Goal: Information Seeking & Learning: Learn about a topic

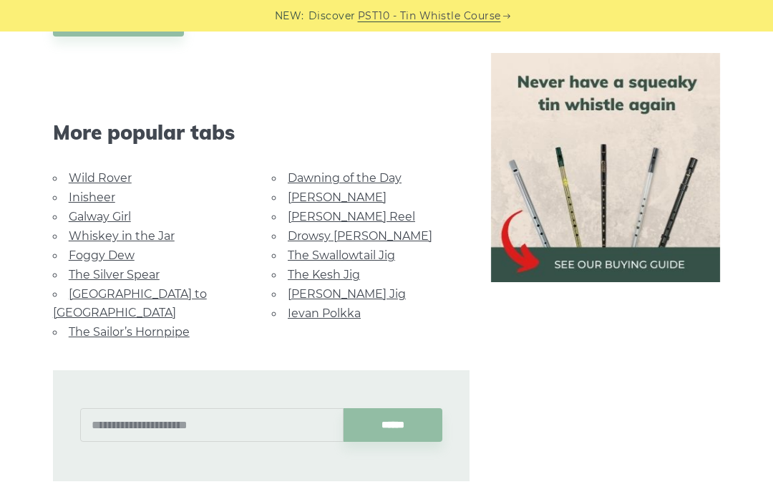
scroll to position [833, 0]
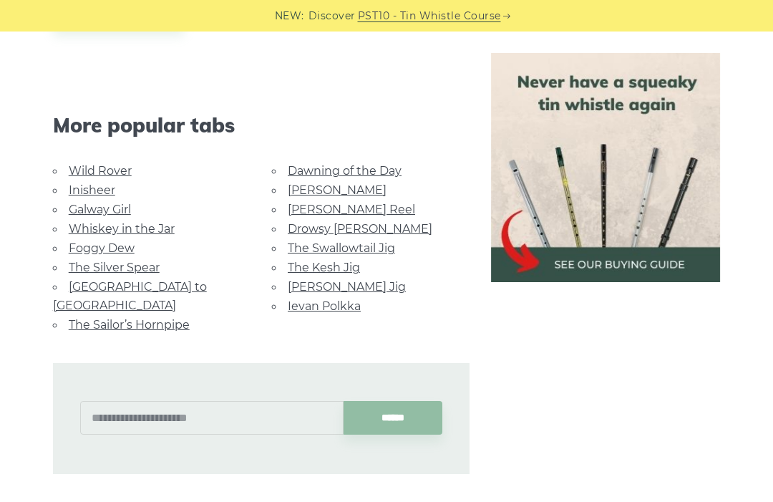
click at [168, 280] on link "[GEOGRAPHIC_DATA] to [GEOGRAPHIC_DATA]" at bounding box center [130, 296] width 154 height 32
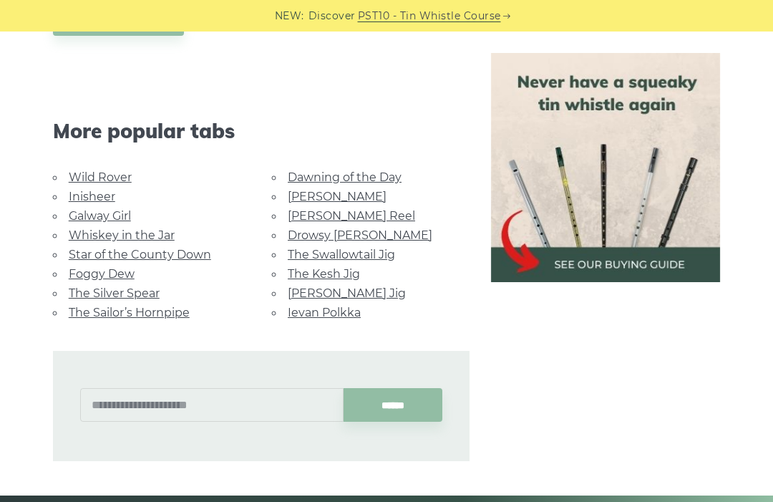
scroll to position [756, 0]
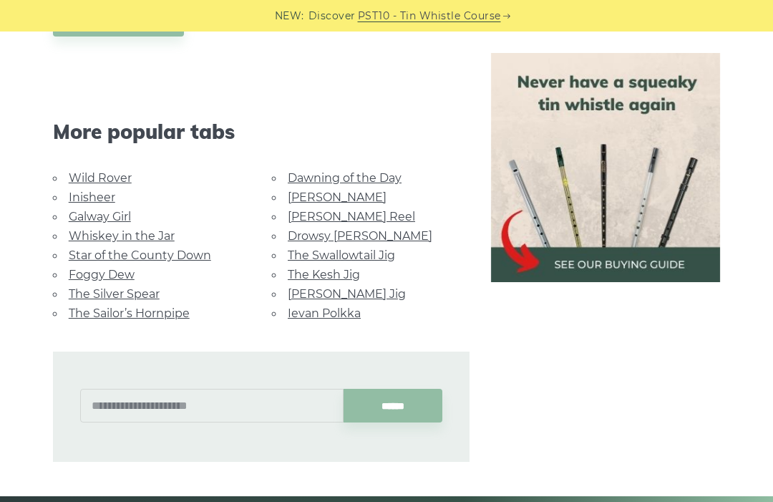
click at [128, 210] on link "Galway Girl" at bounding box center [100, 217] width 62 height 14
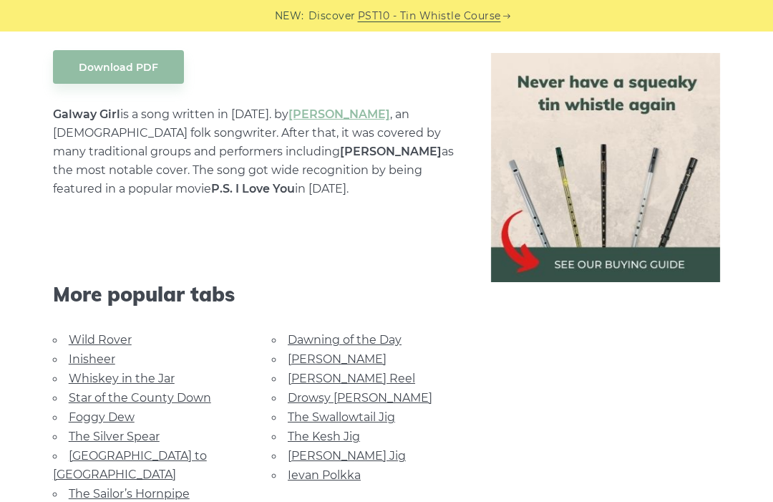
scroll to position [776, 0]
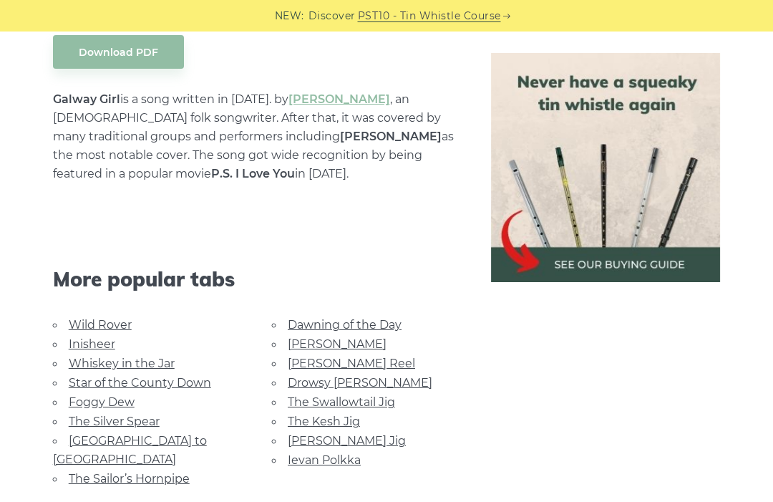
click at [110, 402] on link "Foggy Dew" at bounding box center [102, 402] width 66 height 14
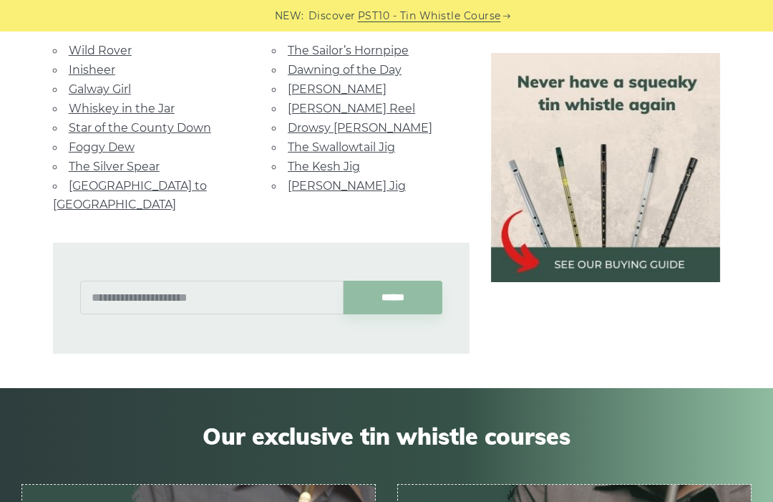
scroll to position [1176, 0]
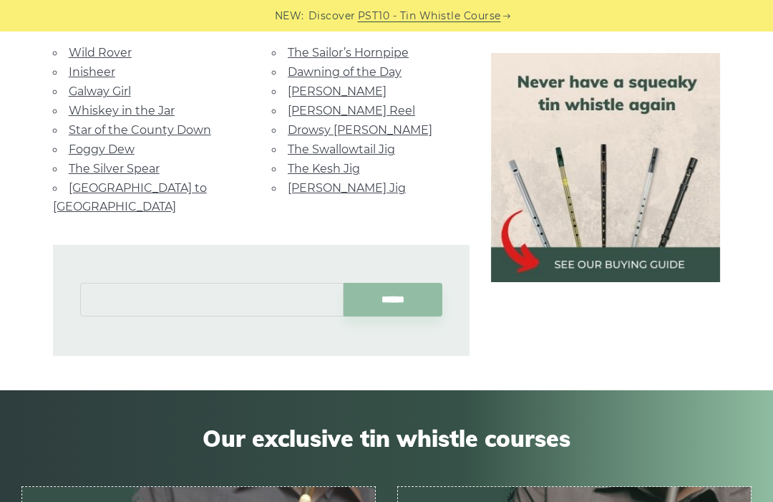
click at [144, 289] on input "text" at bounding box center [212, 300] width 264 height 34
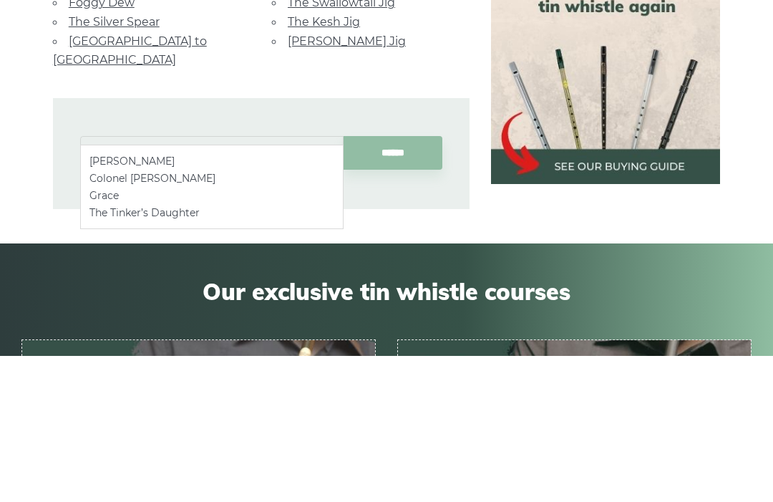
click at [182, 334] on li "Grace" at bounding box center [212, 342] width 245 height 17
type input "*****"
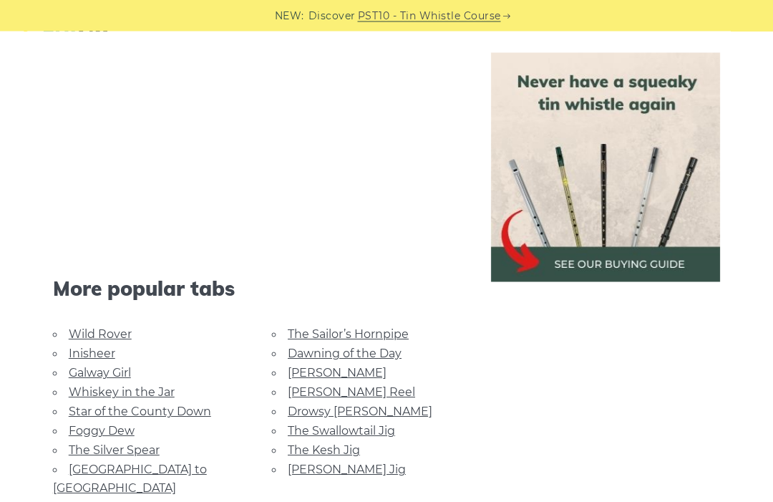
scroll to position [3286, 0]
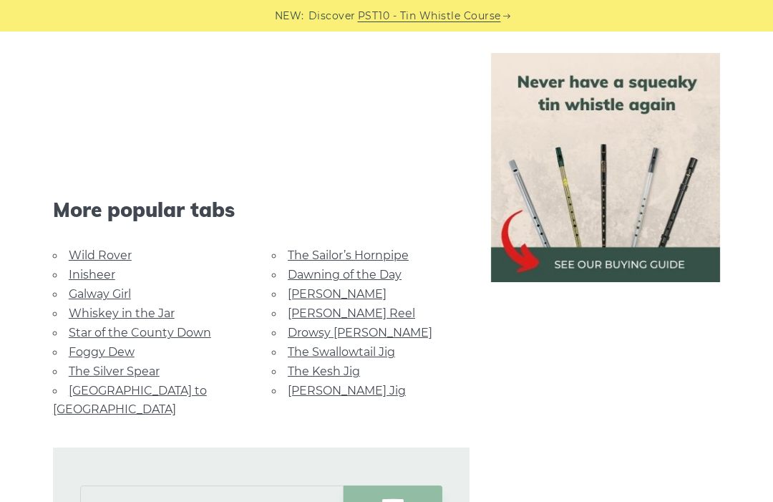
click at [148, 486] on input "text" at bounding box center [212, 503] width 264 height 34
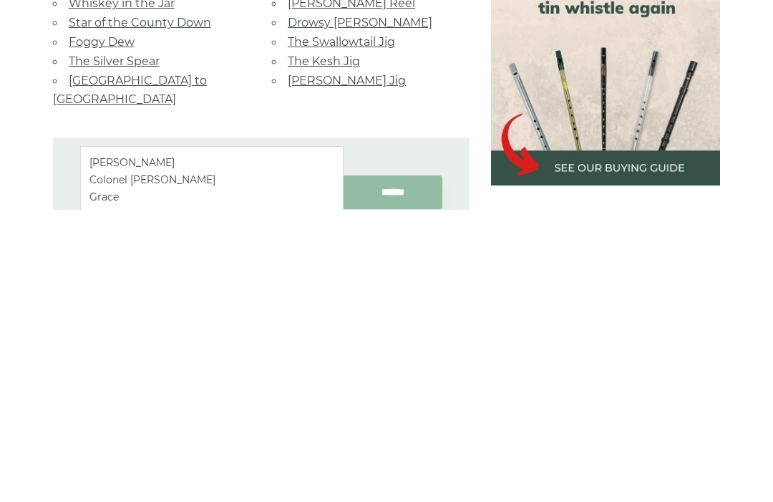
click at [284, 446] on li "[PERSON_NAME]" at bounding box center [212, 454] width 245 height 17
type input "**********"
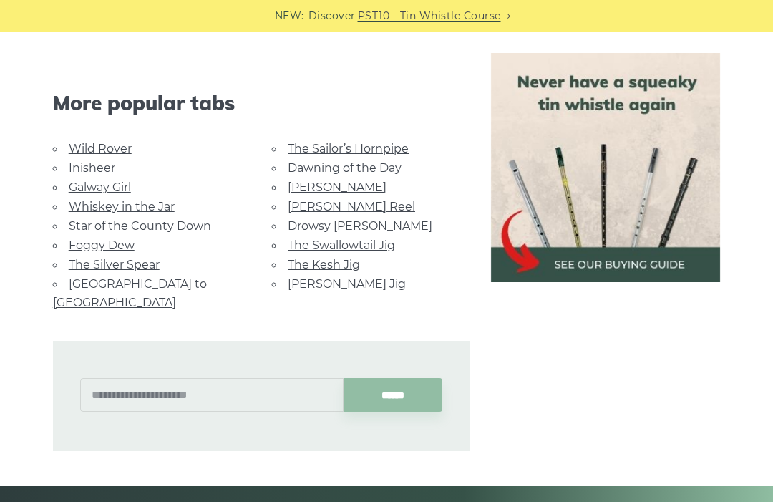
scroll to position [967, 0]
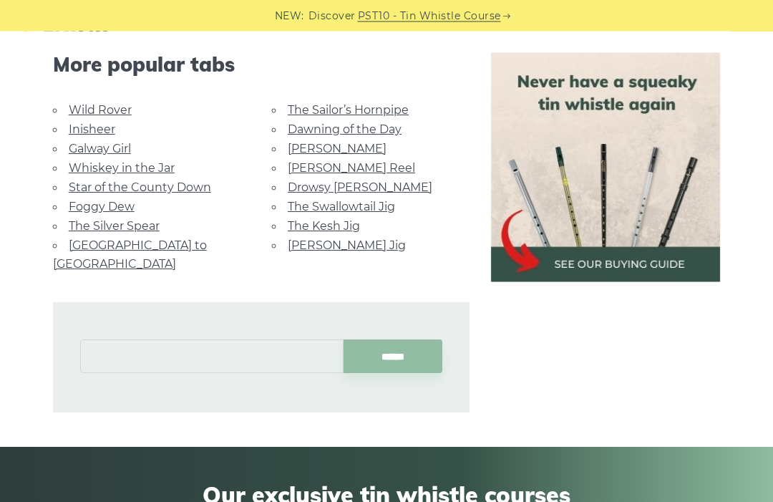
click at [266, 340] on input "text" at bounding box center [212, 357] width 264 height 34
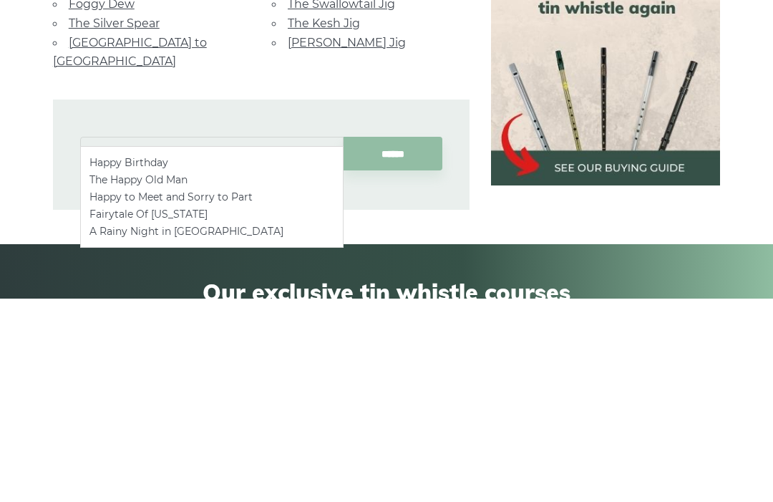
click at [244, 409] on li "Fairytale Of New York" at bounding box center [212, 417] width 245 height 17
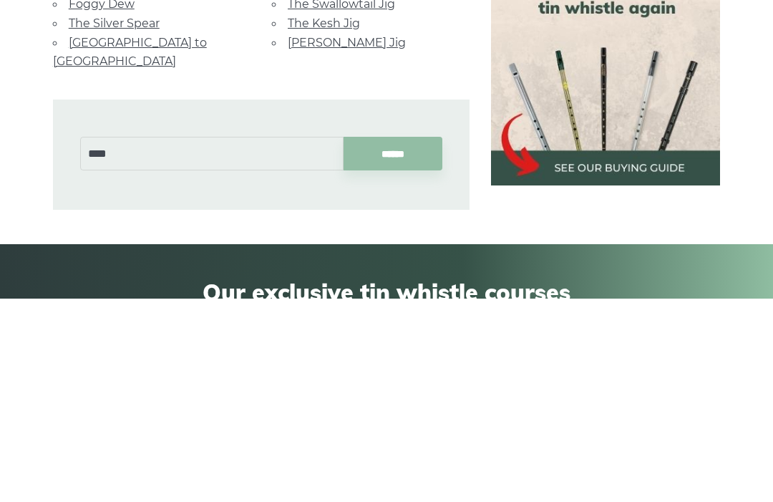
type input "**********"
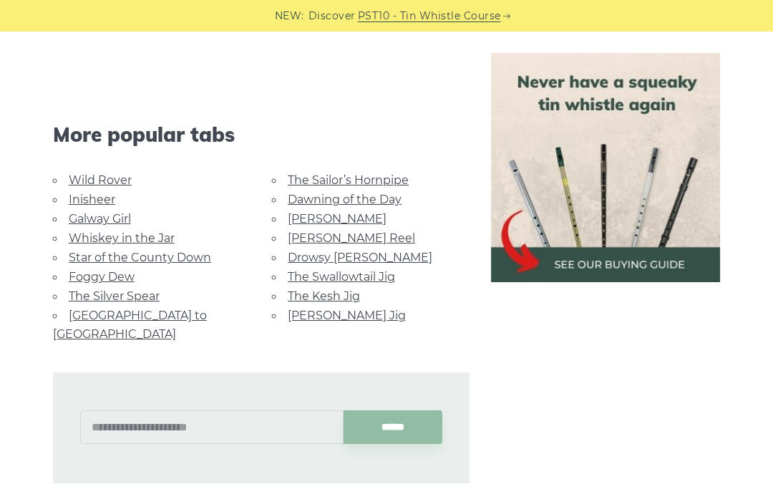
scroll to position [2610, 0]
click at [107, 193] on link "Inisheer" at bounding box center [92, 200] width 47 height 14
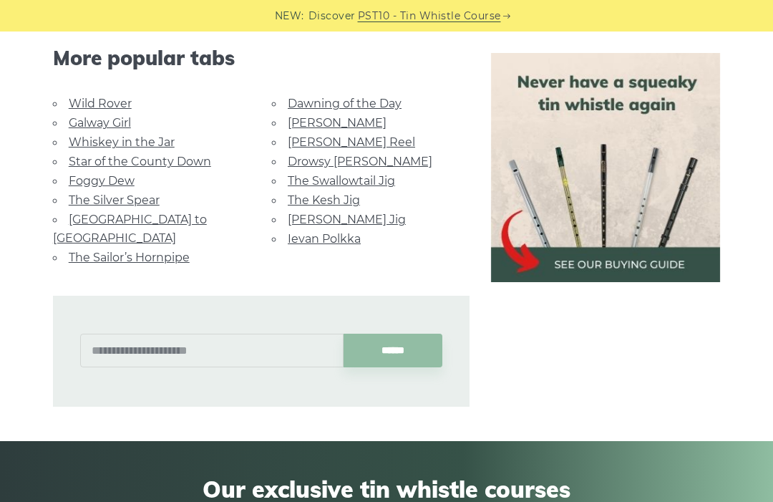
scroll to position [1053, 0]
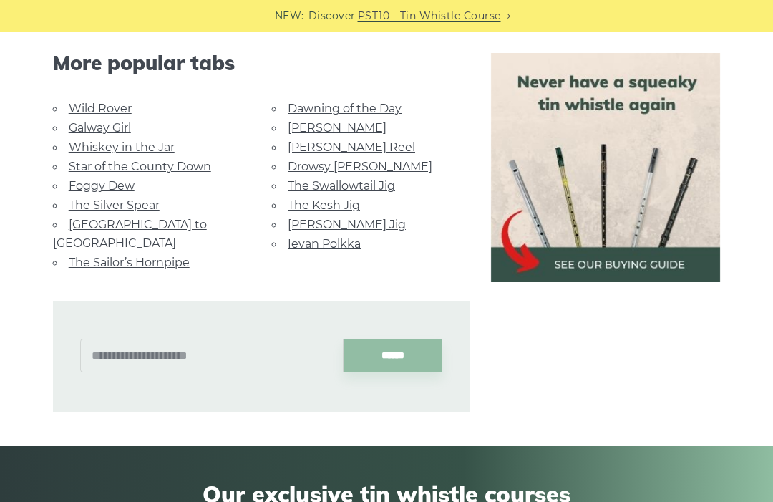
click at [344, 147] on link "[PERSON_NAME] Reel" at bounding box center [351, 147] width 127 height 14
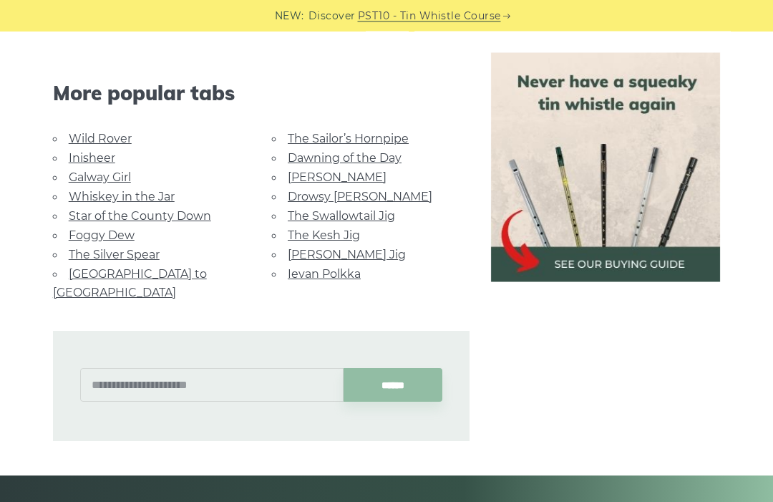
scroll to position [879, 0]
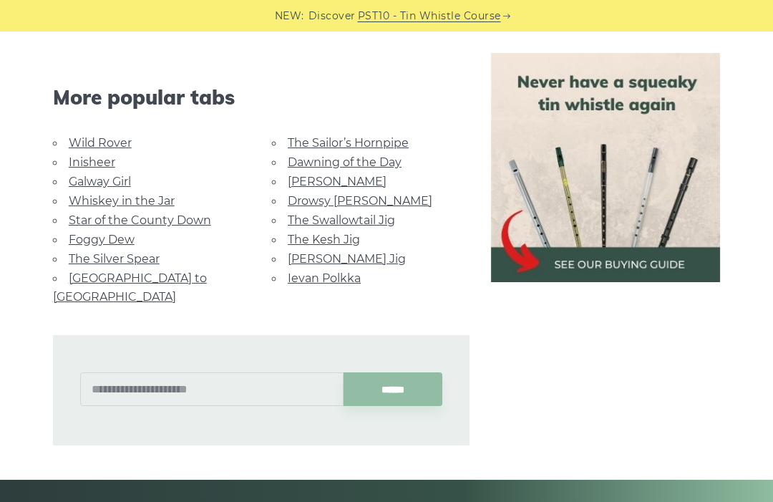
click at [140, 274] on link "[GEOGRAPHIC_DATA] to [GEOGRAPHIC_DATA]" at bounding box center [130, 287] width 154 height 32
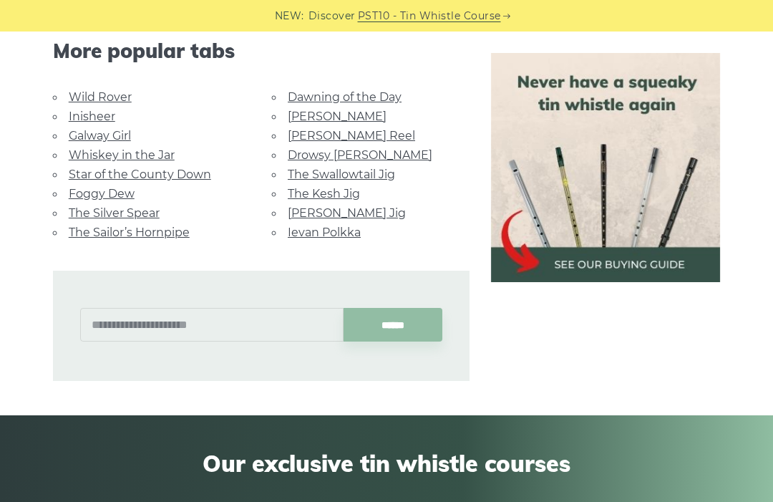
scroll to position [835, 0]
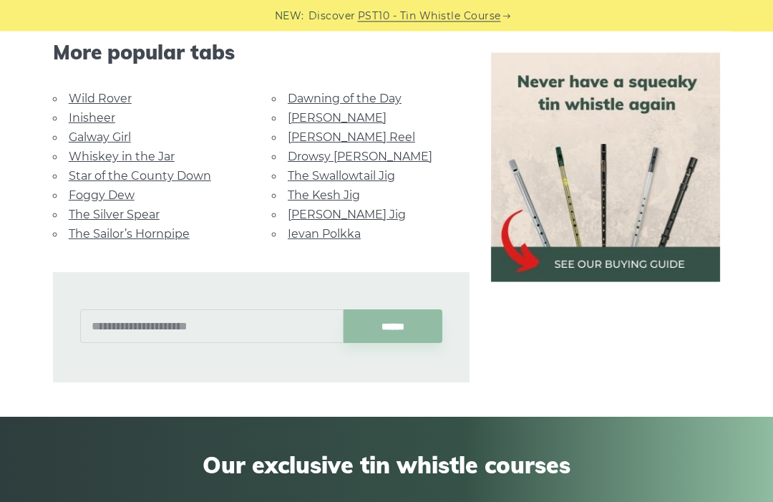
click at [133, 120] on li "Inisheer" at bounding box center [152, 118] width 198 height 19
click at [129, 130] on link "Galway Girl" at bounding box center [100, 137] width 62 height 14
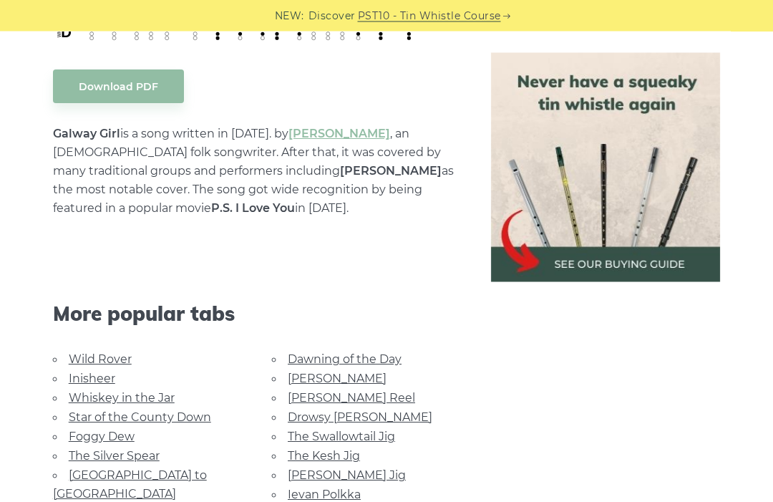
scroll to position [741, 0]
click at [100, 365] on link "Wild Rover" at bounding box center [100, 359] width 63 height 14
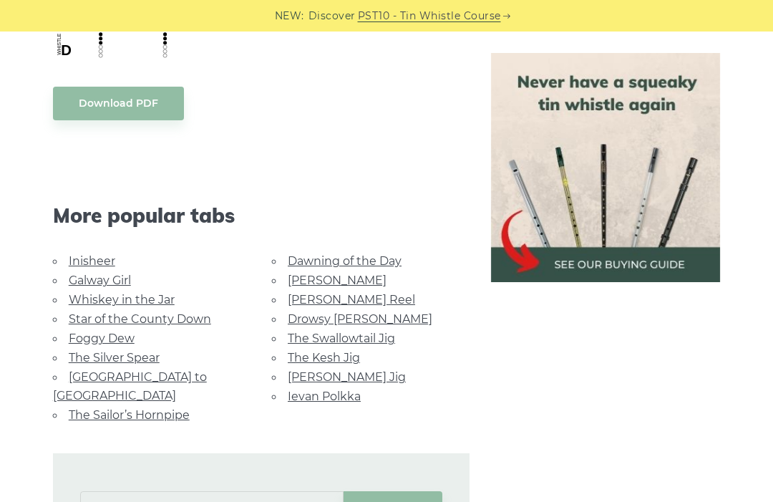
scroll to position [1212, 0]
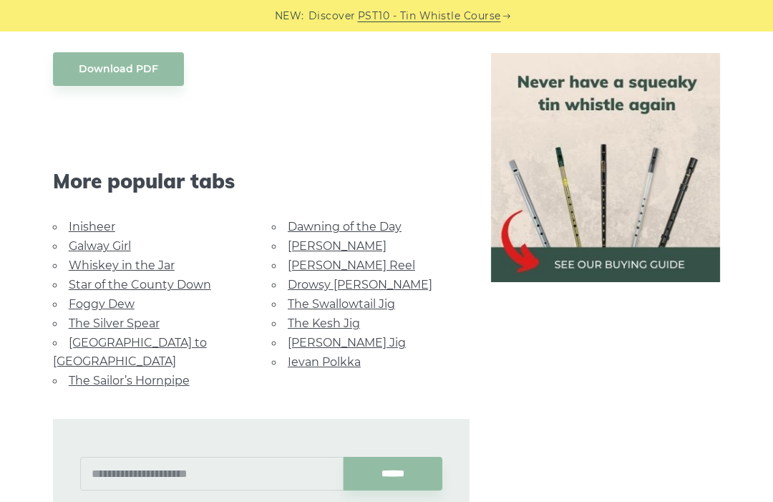
click at [115, 479] on div "******" at bounding box center [262, 474] width 418 height 111
click at [120, 462] on input "text" at bounding box center [212, 474] width 264 height 34
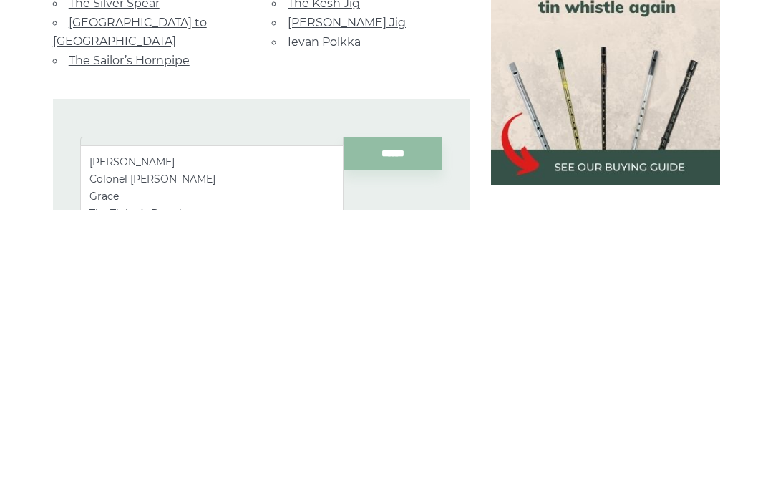
click at [217, 463] on li "Colonel Rodney" at bounding box center [212, 471] width 245 height 17
type input "**********"
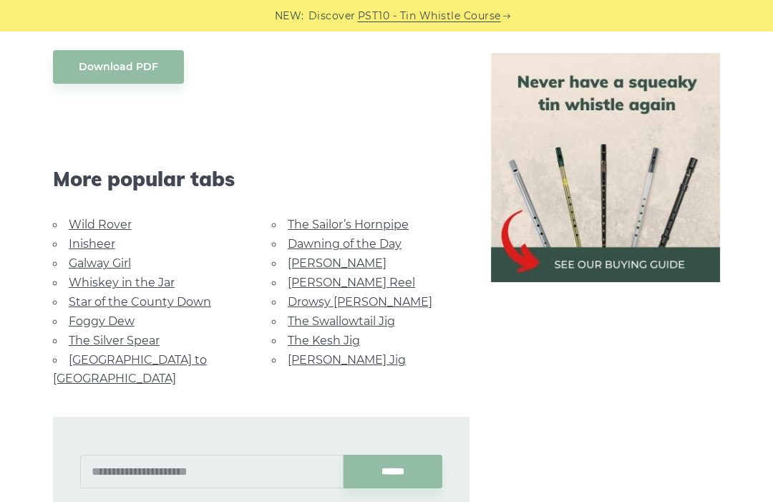
scroll to position [799, 0]
click at [203, 455] on input "text" at bounding box center [212, 472] width 264 height 34
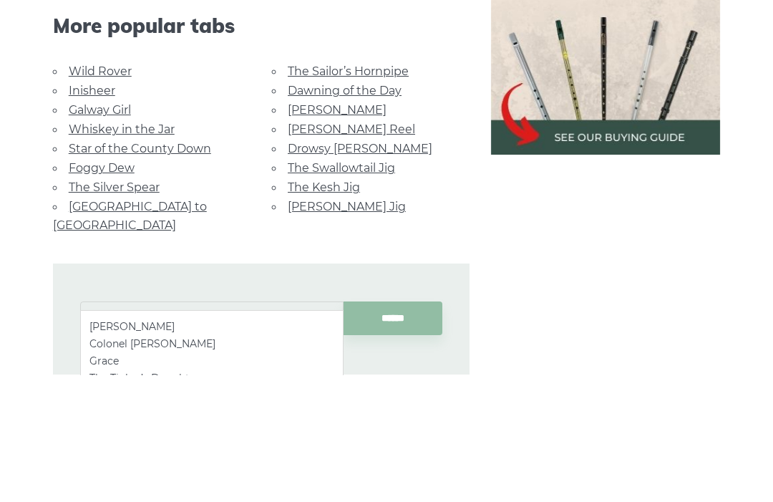
type input "***"
click at [184, 269] on link "Star of the County Down" at bounding box center [140, 276] width 143 height 14
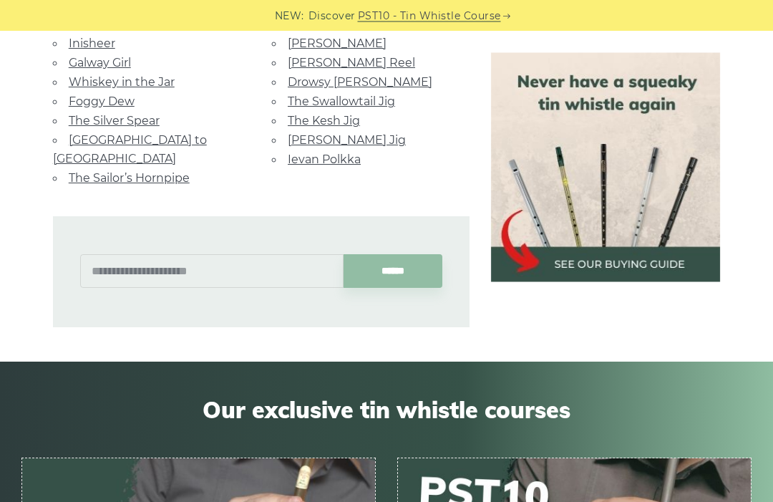
scroll to position [977, 0]
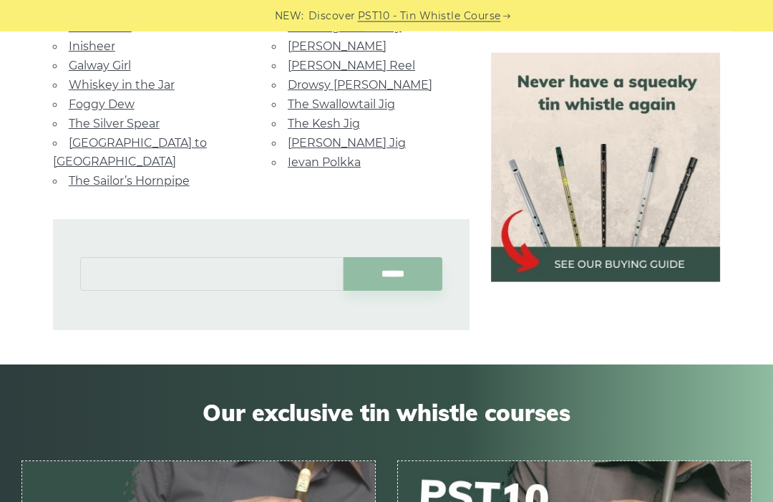
click at [227, 258] on input "text" at bounding box center [212, 275] width 264 height 34
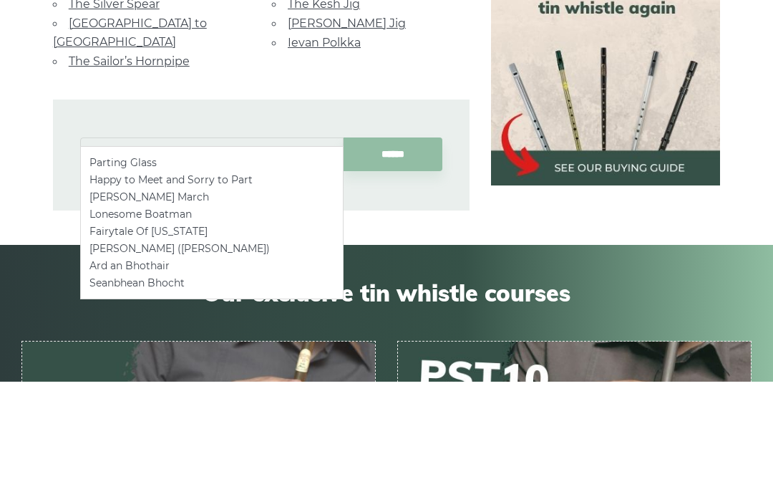
click at [228, 274] on li "Parting Glass" at bounding box center [212, 282] width 245 height 17
type input "**********"
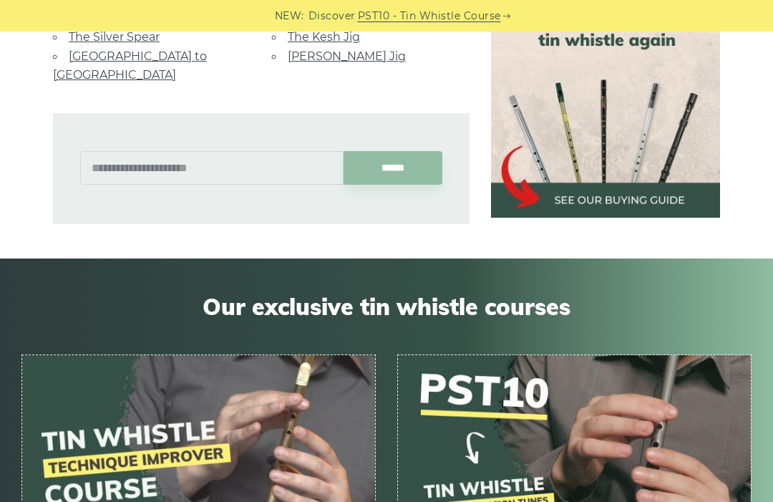
scroll to position [1067, 0]
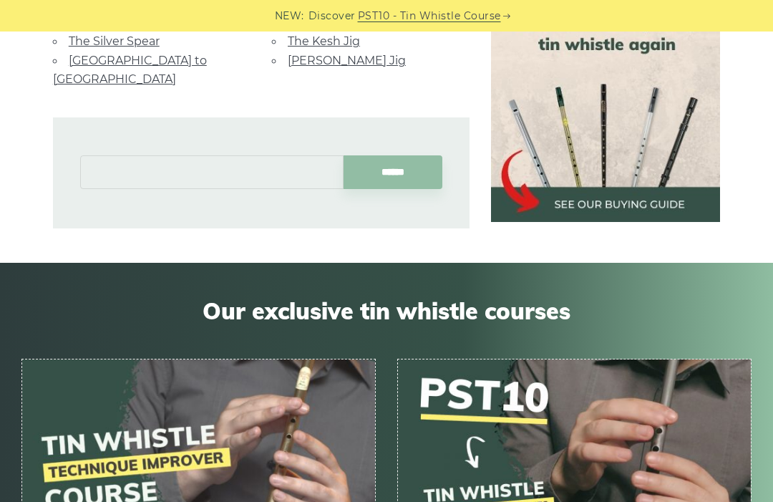
click at [227, 155] on input "text" at bounding box center [212, 172] width 264 height 34
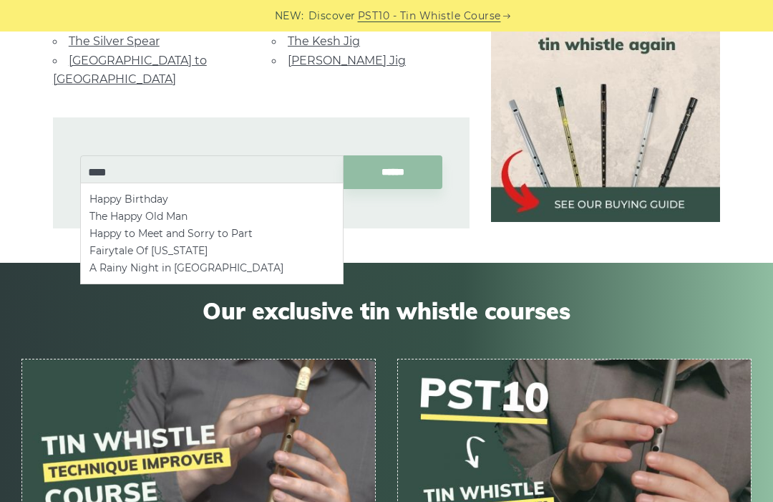
click at [255, 197] on li "Happy Birthday" at bounding box center [212, 199] width 245 height 17
type input "**********"
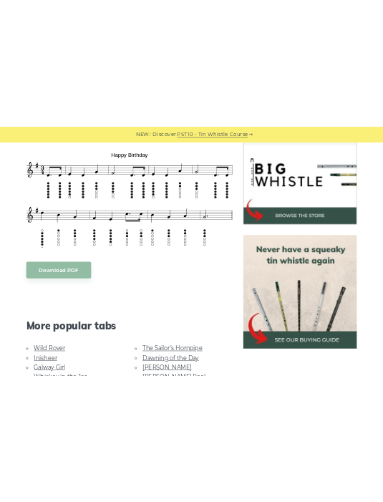
scroll to position [317, 0]
